Goal: Information Seeking & Learning: Learn about a topic

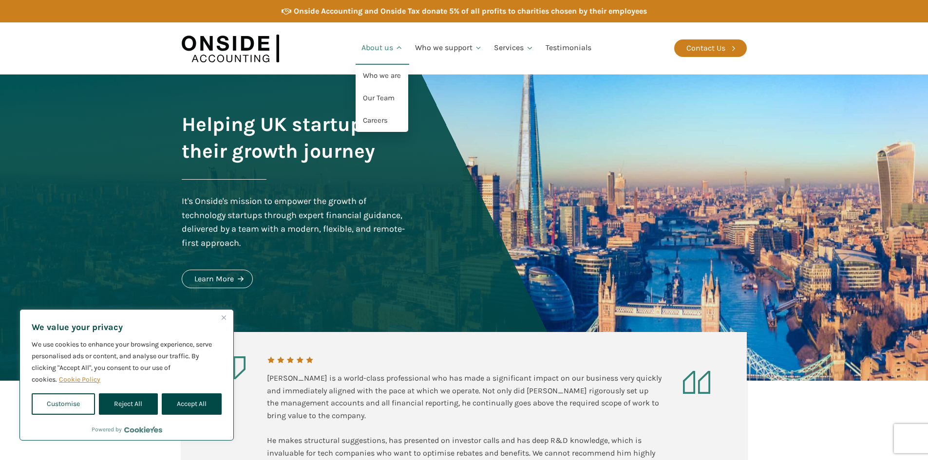
click at [384, 46] on link "About us" at bounding box center [383, 48] width 54 height 33
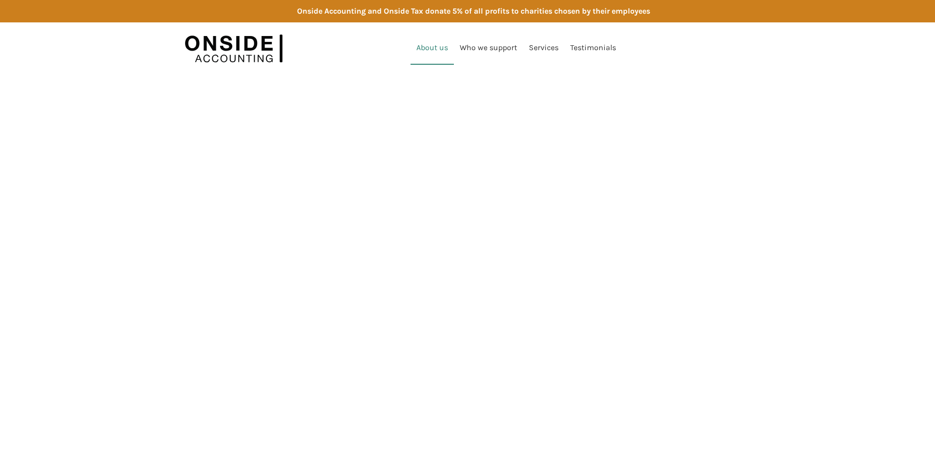
click at [385, 75] on html "Onside Accounting and Onside Tax donate 5% of all profits to charities chosen b…" at bounding box center [467, 37] width 935 height 75
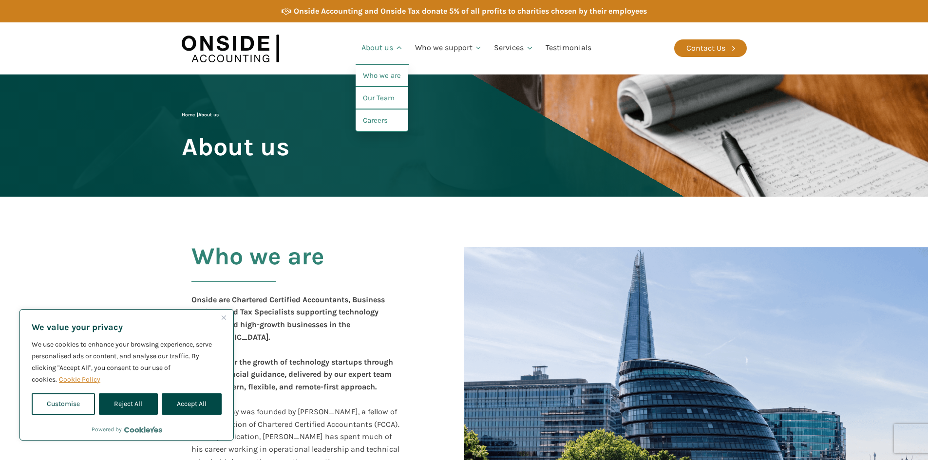
click at [387, 50] on link "About us" at bounding box center [383, 48] width 54 height 33
